Goal: Navigation & Orientation: Understand site structure

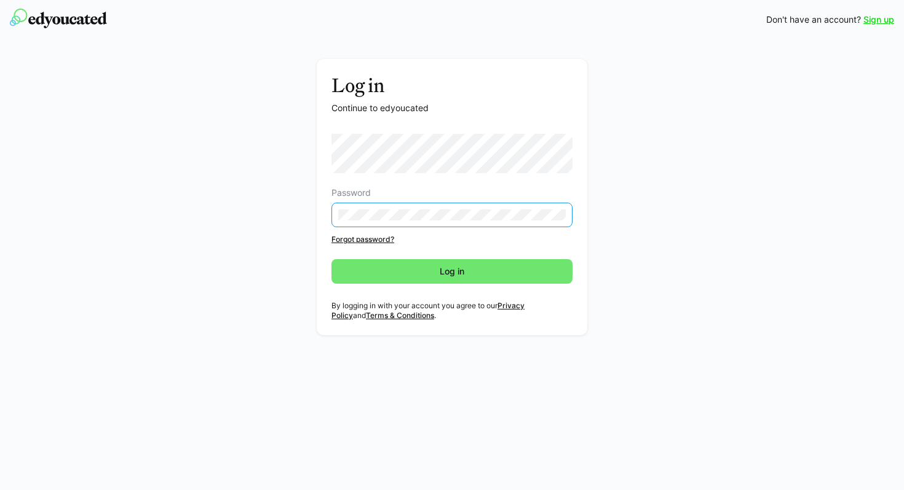
click at [476, 284] on div "Password Forgot password? Log in" at bounding box center [451, 214] width 241 height 160
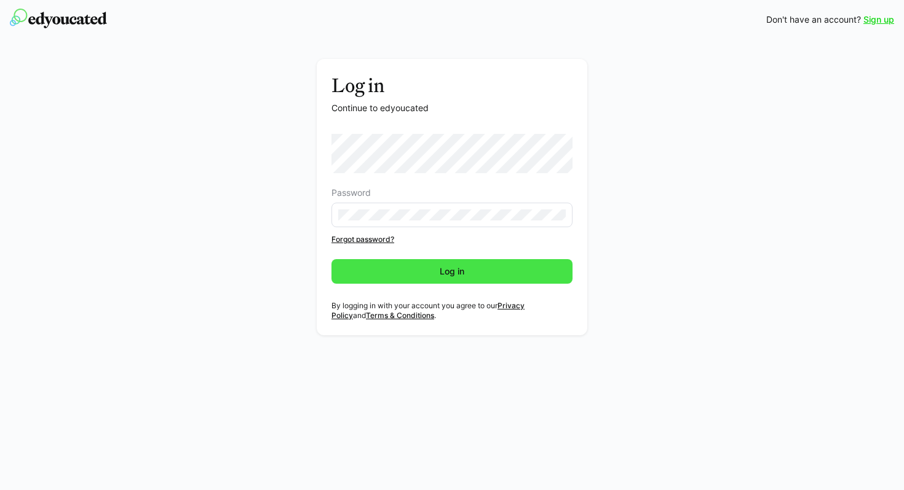
click at [465, 274] on span "Log in" at bounding box center [452, 272] width 28 height 12
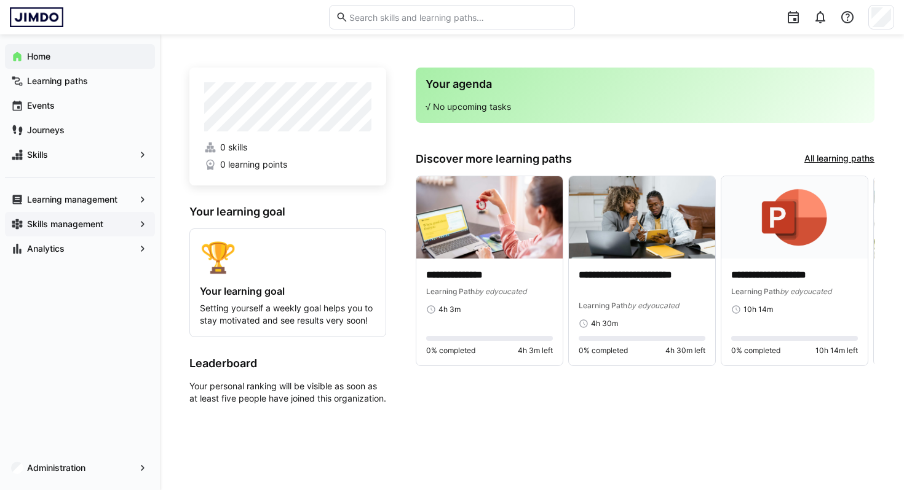
click at [0, 0] on app-navigation-label "Skills management" at bounding box center [0, 0] width 0 height 0
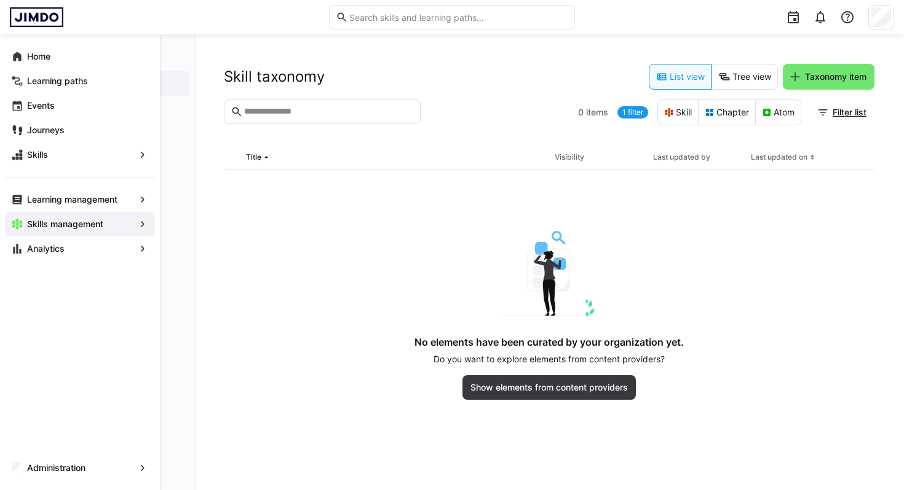
click at [140, 224] on eds-icon at bounding box center [142, 224] width 12 height 12
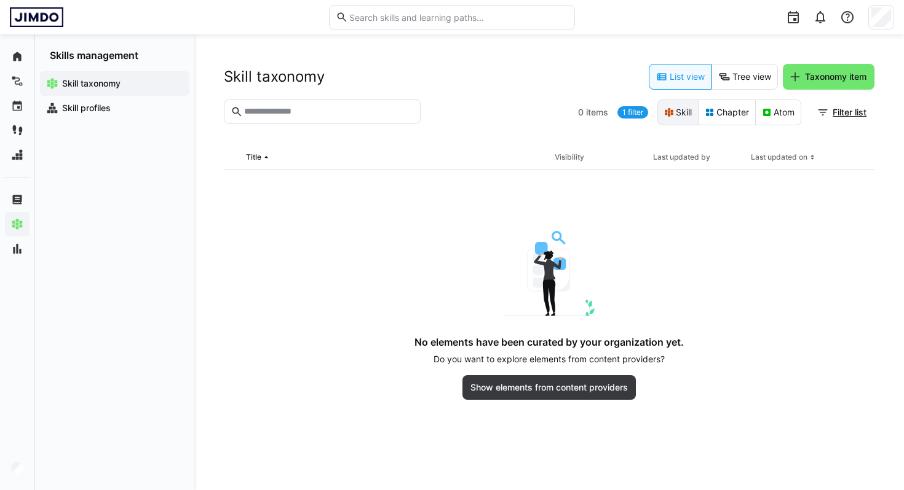
click at [677, 111] on eds-button-option "Skill" at bounding box center [677, 113] width 41 height 26
click at [120, 111] on span "Skill profiles" at bounding box center [121, 108] width 123 height 12
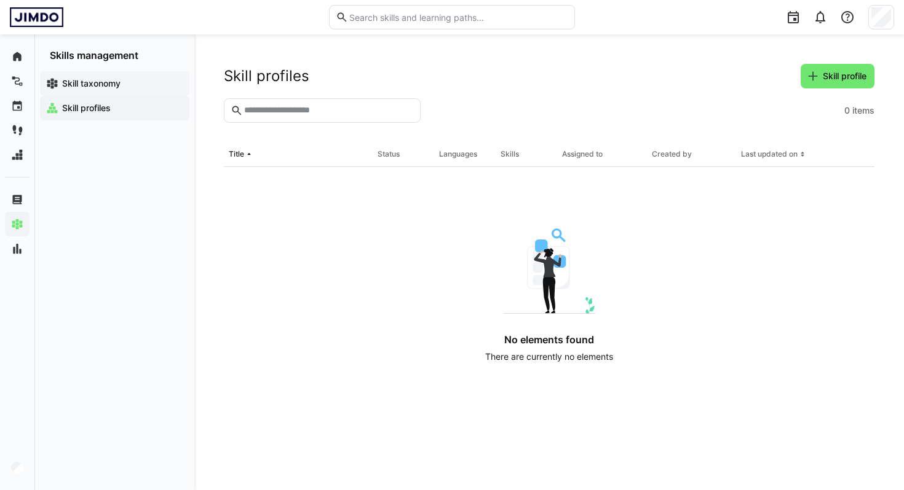
click at [0, 0] on app-navigation-label "Skill taxonomy" at bounding box center [0, 0] width 0 height 0
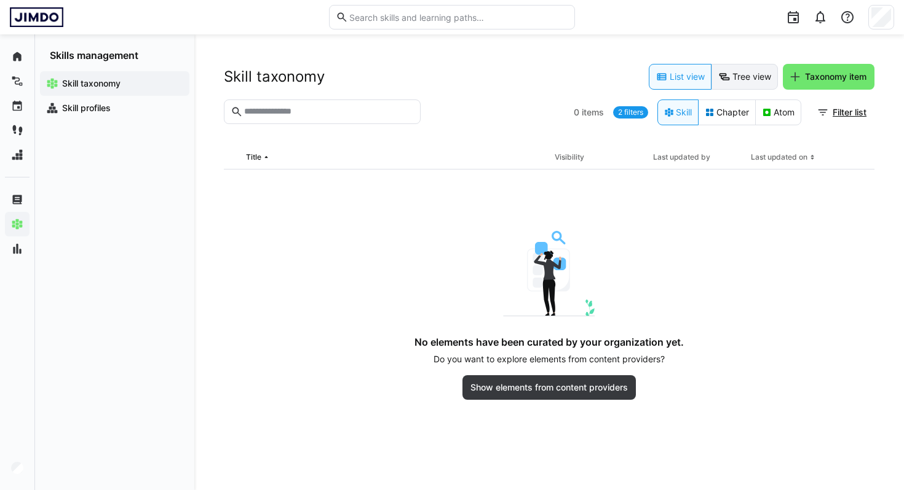
click at [744, 78] on eds-button-option "Tree view" at bounding box center [744, 77] width 66 height 26
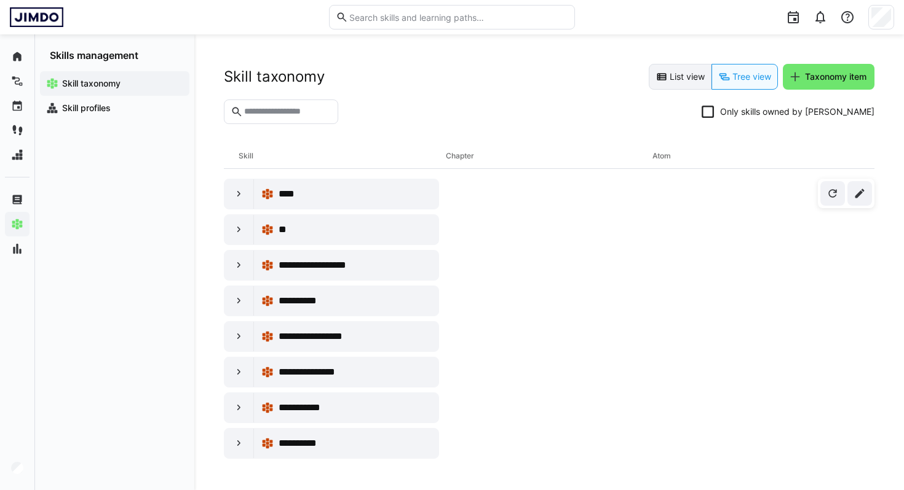
click at [697, 76] on eds-button-option "List view" at bounding box center [679, 77] width 63 height 26
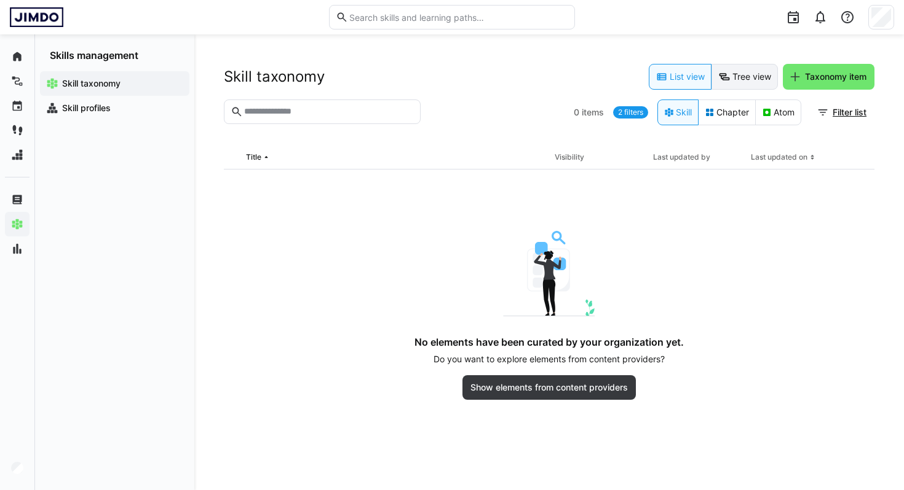
click at [734, 77] on eds-button-option "Tree view" at bounding box center [744, 77] width 66 height 26
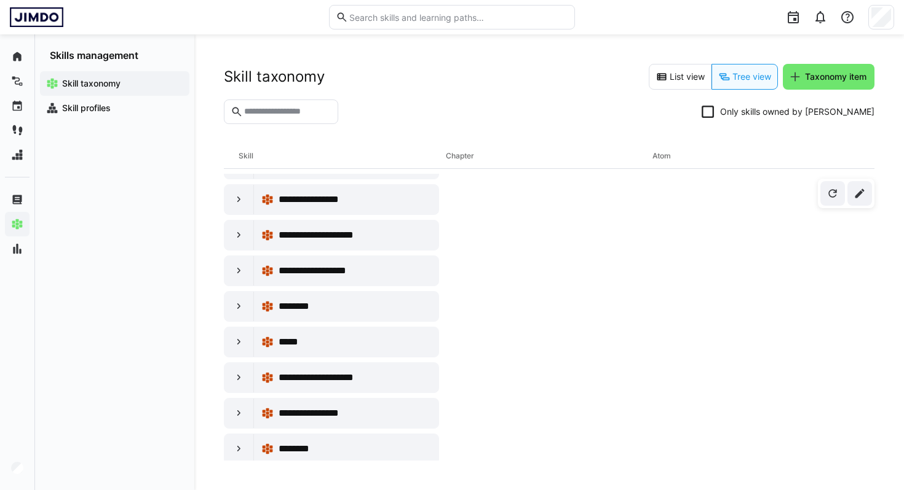
scroll to position [4006, 0]
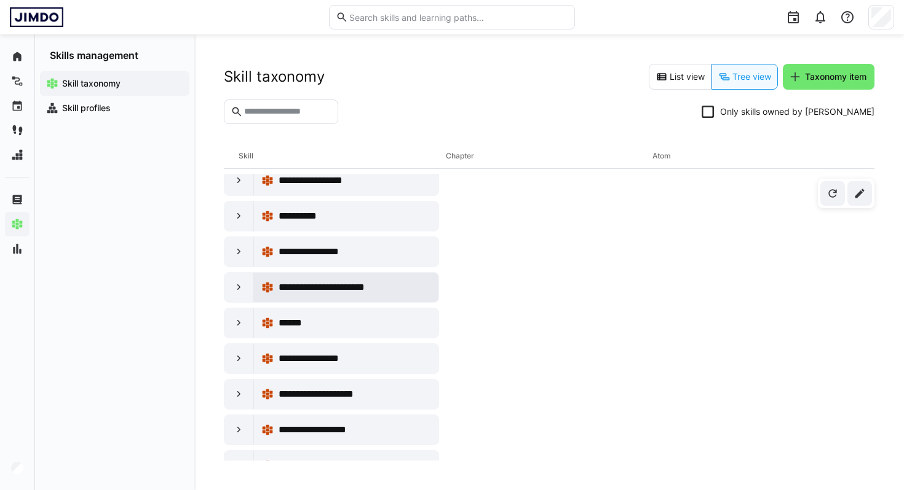
click at [285, 286] on span "**********" at bounding box center [338, 287] width 121 height 15
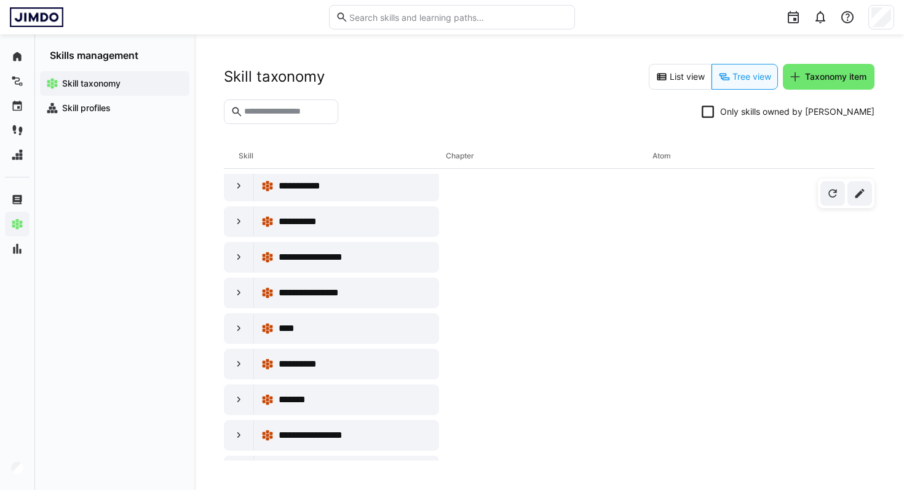
scroll to position [0, 0]
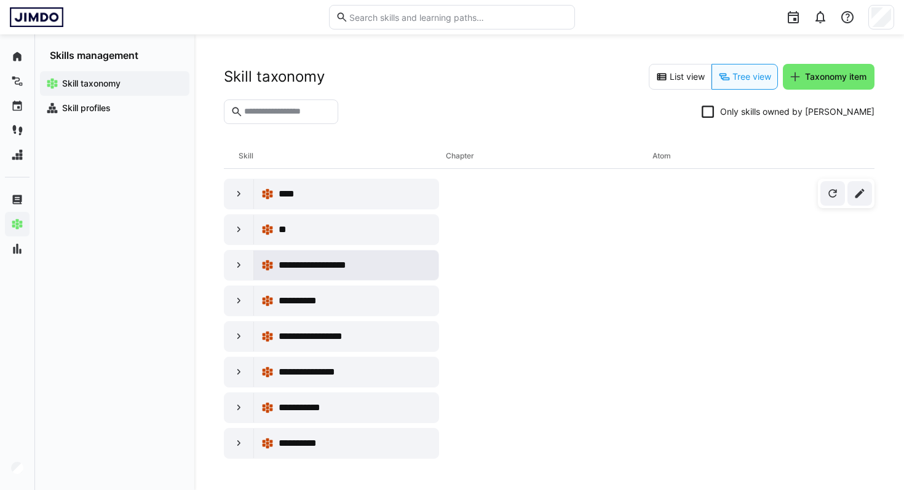
click at [391, 264] on div "**********" at bounding box center [354, 265] width 152 height 15
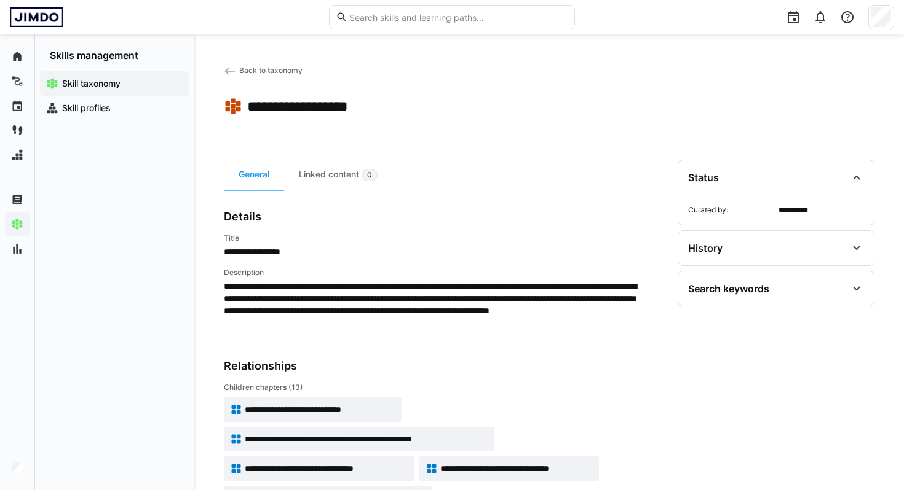
click at [264, 66] on span "Back to taxonomy" at bounding box center [270, 70] width 63 height 9
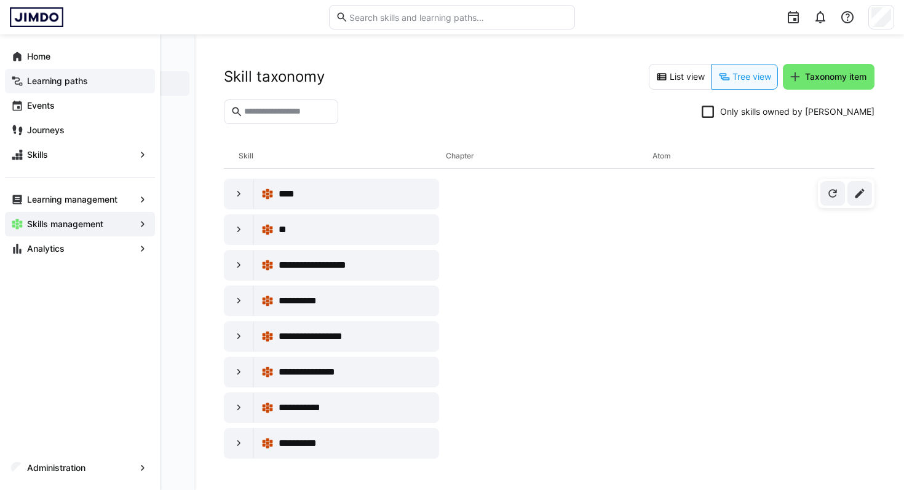
click at [0, 0] on app-navigation-label "Learning paths" at bounding box center [0, 0] width 0 height 0
